Goal: Transaction & Acquisition: Purchase product/service

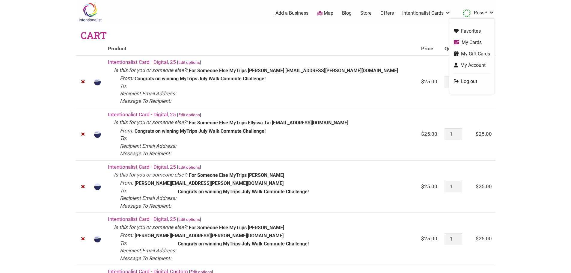
click at [475, 13] on link "RossP" at bounding box center [477, 13] width 35 height 11
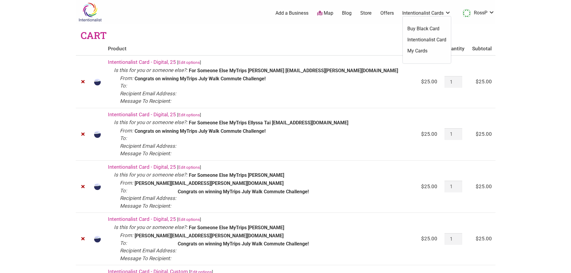
click at [441, 13] on link "Intentionalist Cards" at bounding box center [426, 13] width 49 height 7
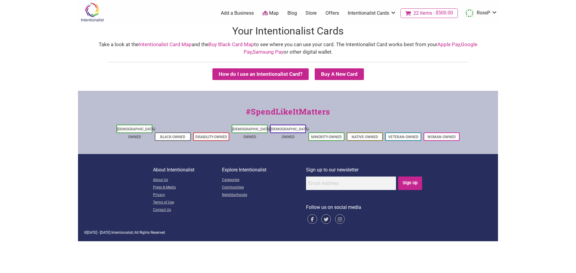
click at [442, 14] on span "$500.00" at bounding box center [442, 12] width 21 height 5
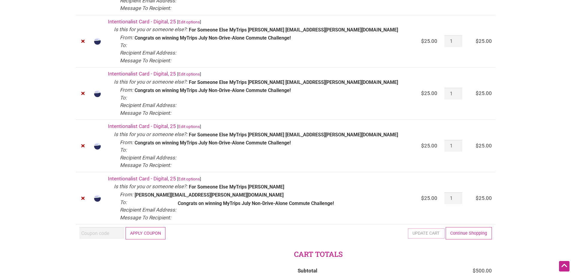
scroll to position [1049, 0]
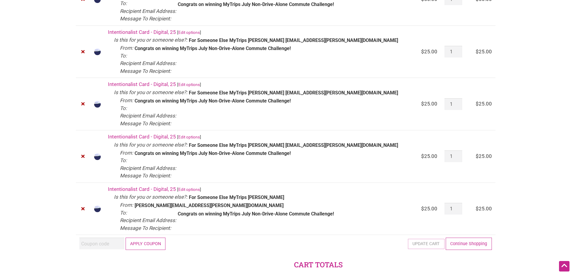
click at [198, 137] on link "Edit options" at bounding box center [189, 137] width 22 height 5
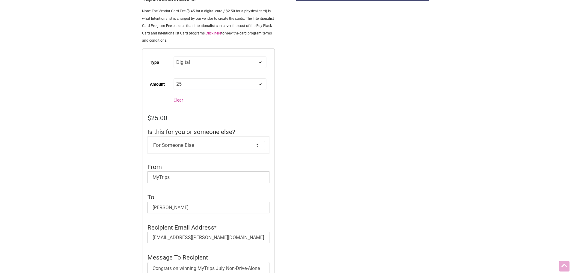
scroll to position [120, 0]
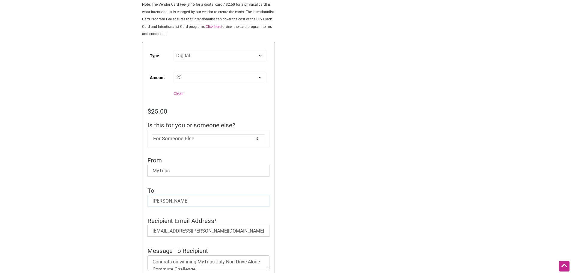
click at [168, 201] on input "[PERSON_NAME]" at bounding box center [209, 201] width 122 height 12
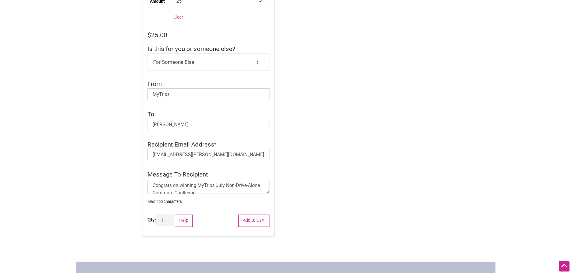
scroll to position [210, 0]
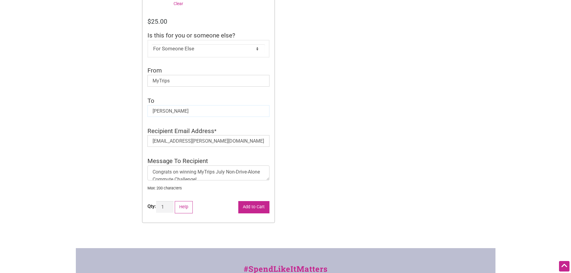
type input "[PERSON_NAME]"
click at [244, 208] on button "Add to Cart" at bounding box center [253, 207] width 31 height 12
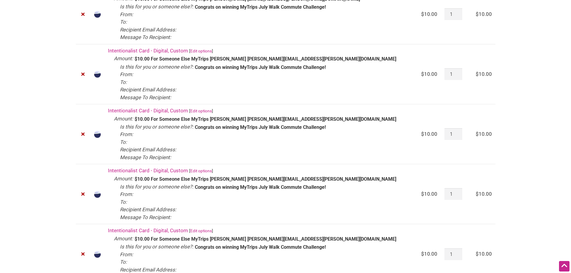
scroll to position [362, 0]
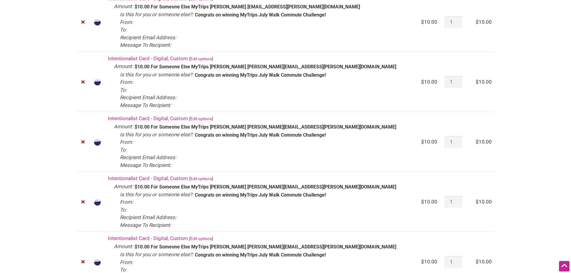
click at [211, 59] on link "Edit options" at bounding box center [201, 58] width 22 height 5
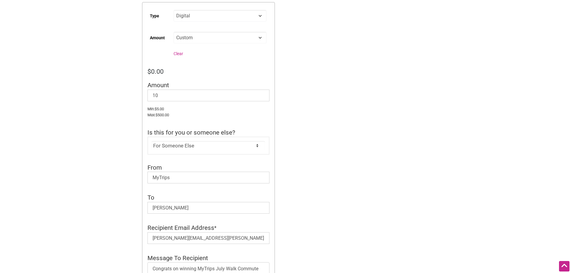
scroll to position [180, 0]
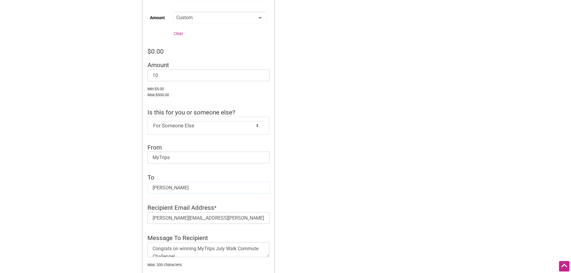
drag, startPoint x: 162, startPoint y: 191, endPoint x: 165, endPoint y: 189, distance: 3.4
click at [162, 190] on input "[PERSON_NAME]" at bounding box center [209, 188] width 122 height 12
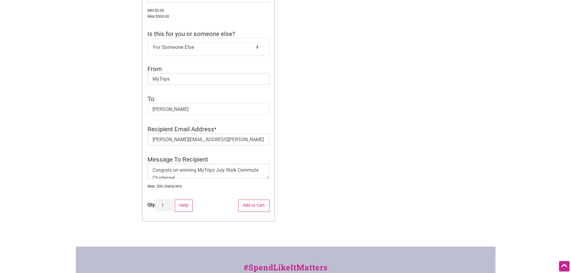
scroll to position [300, 0]
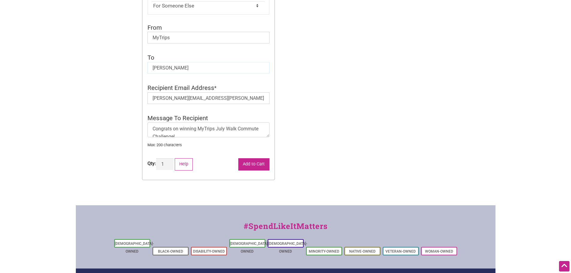
type input "Ruthie Carroll"
click at [251, 160] on button "Add to Cart" at bounding box center [253, 164] width 31 height 12
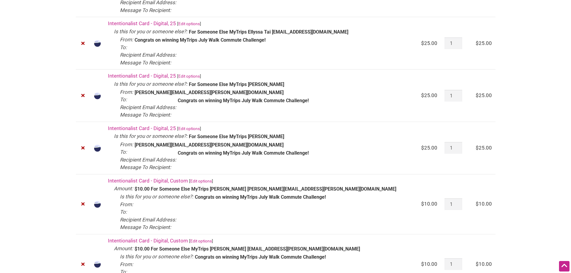
scroll to position [150, 0]
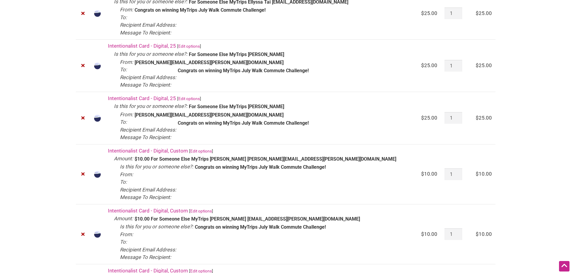
click at [204, 151] on link "Edit options" at bounding box center [201, 151] width 22 height 5
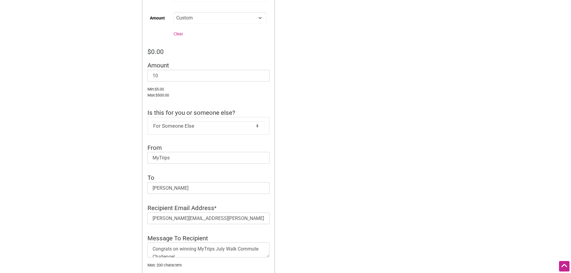
scroll to position [180, 0]
click at [166, 187] on input "Michelle Smith" at bounding box center [209, 188] width 122 height 12
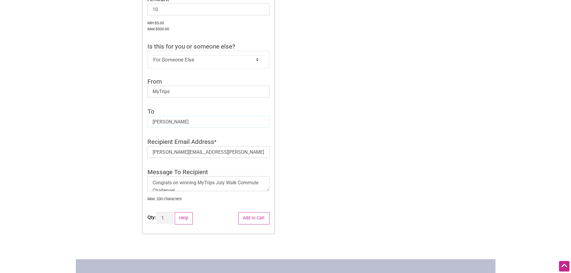
scroll to position [300, 0]
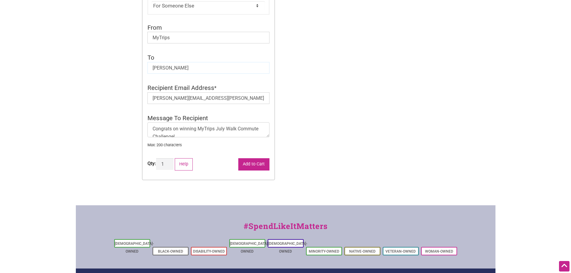
type input "[PERSON_NAME]"
click at [244, 165] on button "Add to Cart" at bounding box center [253, 164] width 31 height 12
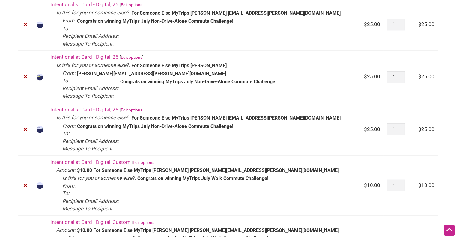
scroll to position [1079, 0]
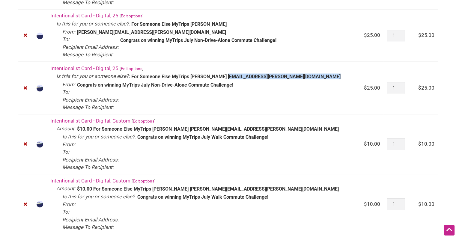
drag, startPoint x: 218, startPoint y: 77, endPoint x: 267, endPoint y: 79, distance: 48.9
click at [270, 82] on dl "Is this for you or someone else?: For Someone Else From: MyTrips To: Kat Durnin…" at bounding box center [206, 80] width 300 height 16
copy dd "Kat.Durning@seattle.gov"
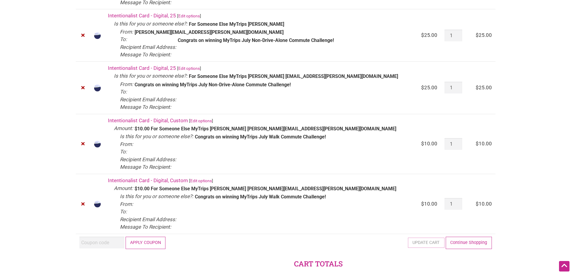
click at [327, 209] on td "Intentionalist Card - Digital, Custom [ Edit options ] Amount: $10.00 Is this f…" at bounding box center [260, 204] width 313 height 60
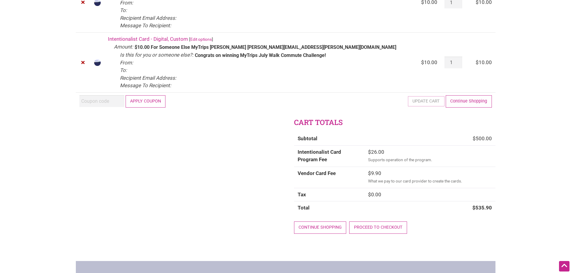
scroll to position [1229, 0]
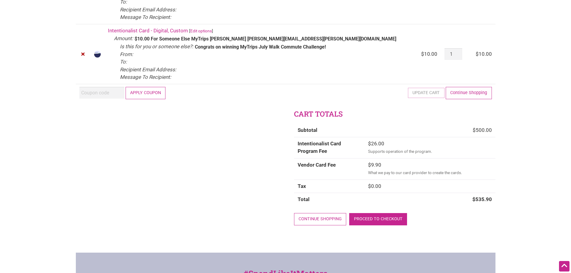
click at [379, 222] on link "Proceed to checkout" at bounding box center [378, 219] width 58 height 12
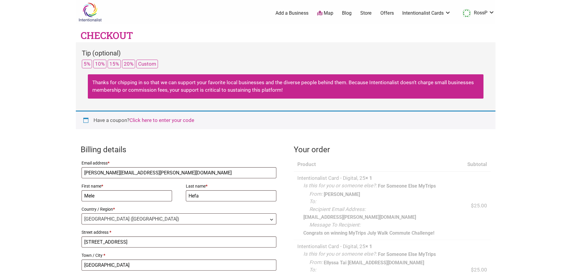
select select "WA"
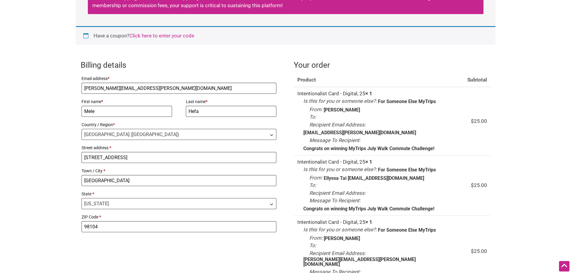
scroll to position [150, 0]
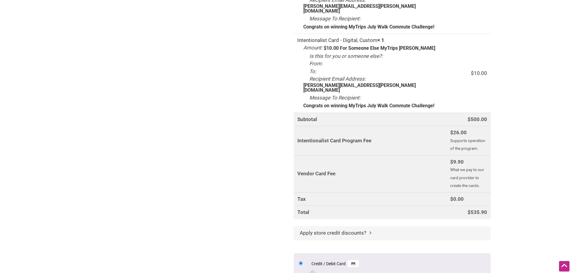
scroll to position [1649, 0]
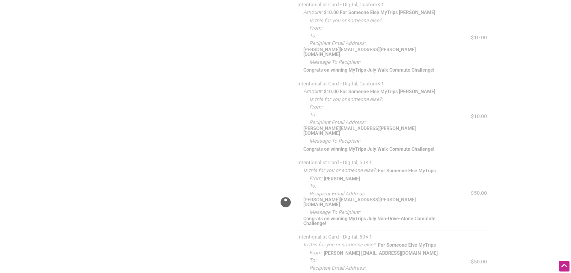
scroll to position [930, 0]
